Goal: Find specific page/section: Locate a particular part of the current website

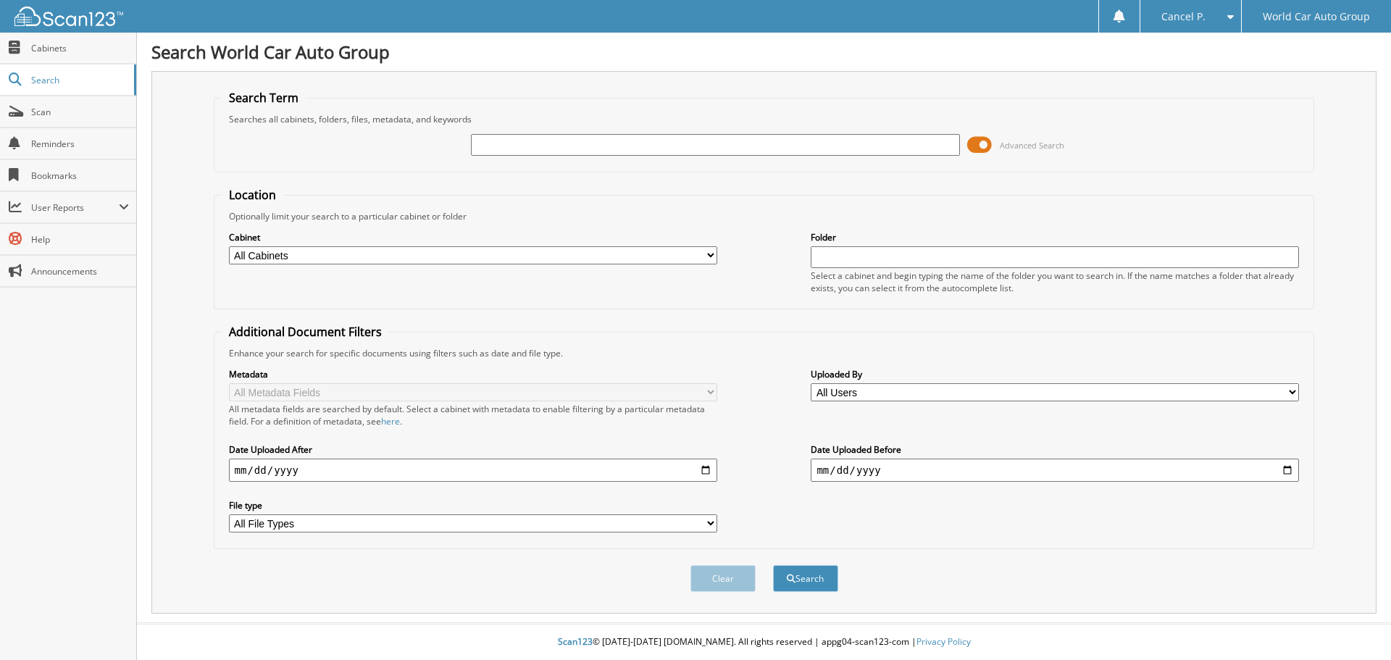
click at [523, 151] on input "text" at bounding box center [715, 145] width 488 height 22
type input "241168"
click at [773, 565] on button "Search" at bounding box center [805, 578] width 65 height 27
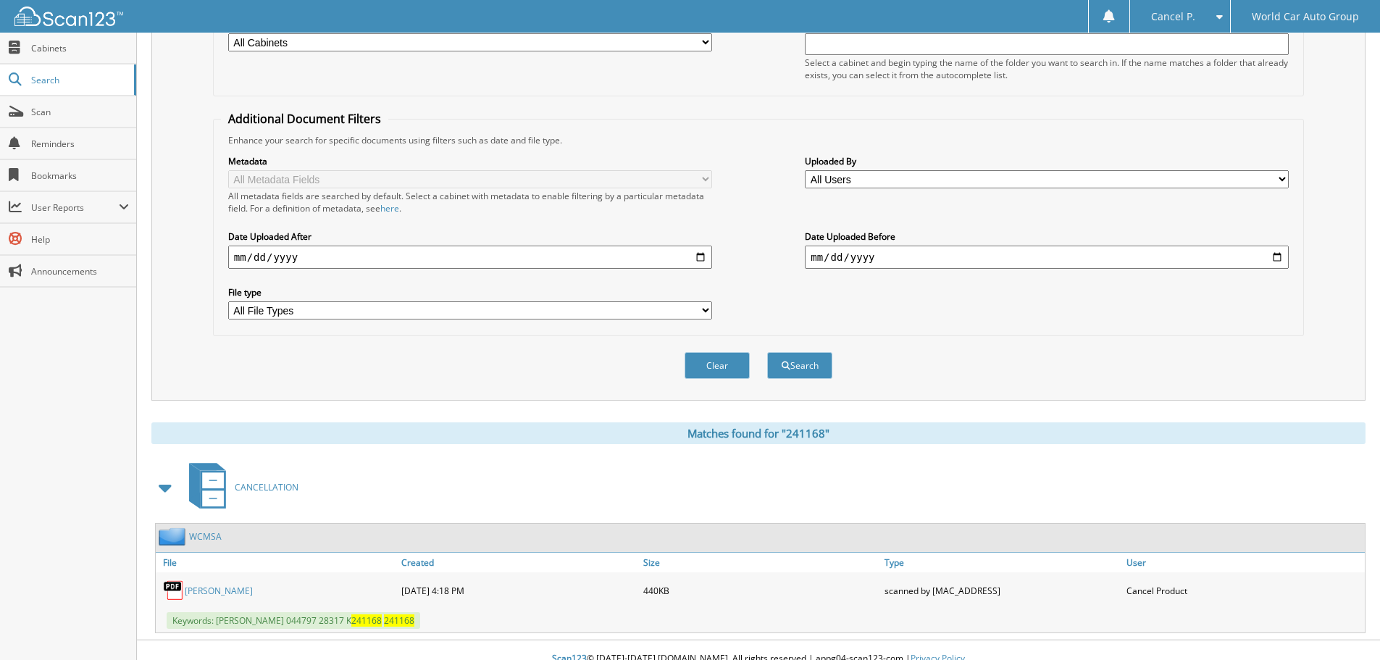
scroll to position [230, 0]
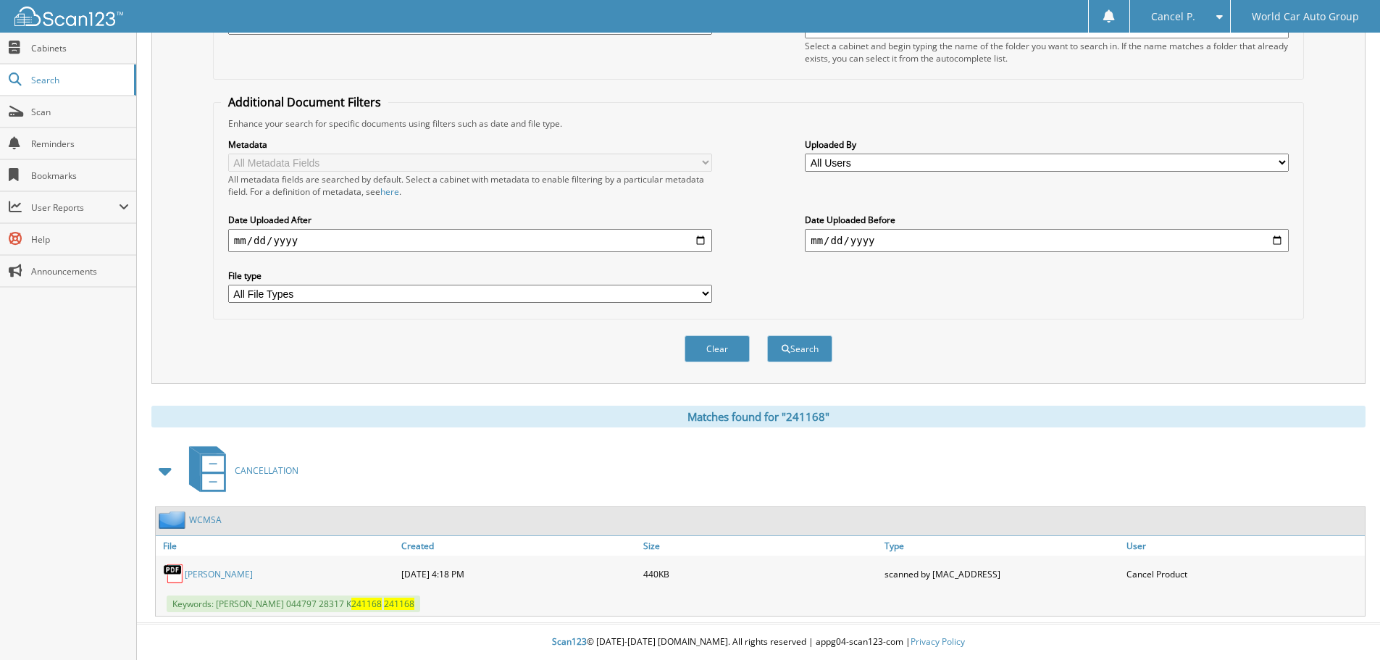
click at [253, 575] on link "[PERSON_NAME]" at bounding box center [219, 574] width 68 height 12
